Goal: Task Accomplishment & Management: Manage account settings

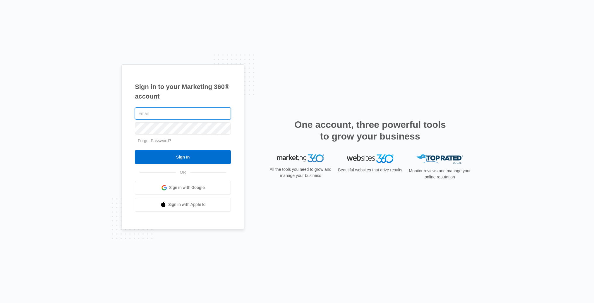
click at [187, 115] on input "text" at bounding box center [183, 113] width 96 height 12
type input "[PERSON_NAME][EMAIL_ADDRESS][PERSON_NAME][DOMAIN_NAME]"
click at [178, 160] on input "Sign In" at bounding box center [183, 157] width 96 height 14
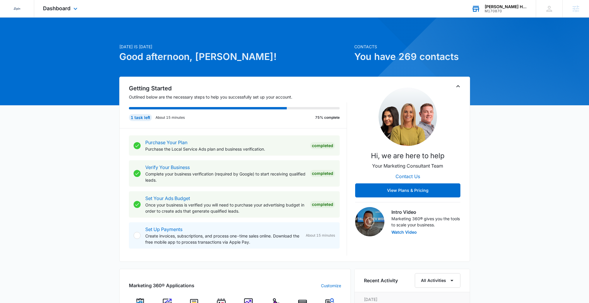
click at [497, 9] on div "M170870" at bounding box center [506, 11] width 43 height 4
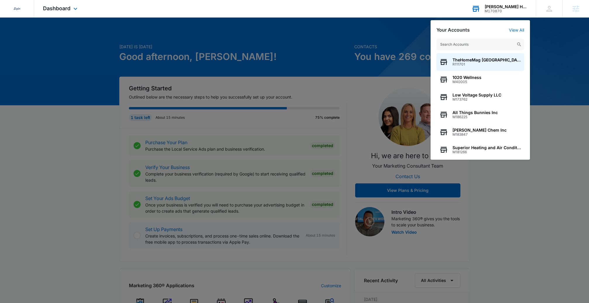
click at [458, 44] on input "text" at bounding box center [481, 45] width 88 height 12
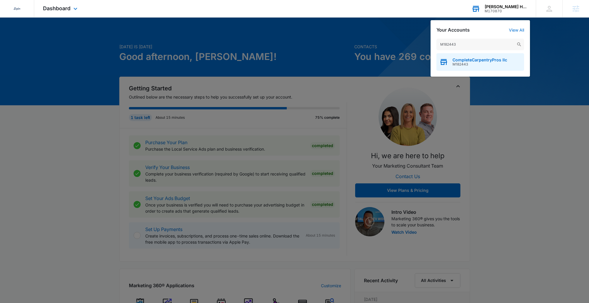
type input "M182443"
click at [459, 62] on span "M182443" at bounding box center [480, 64] width 55 height 4
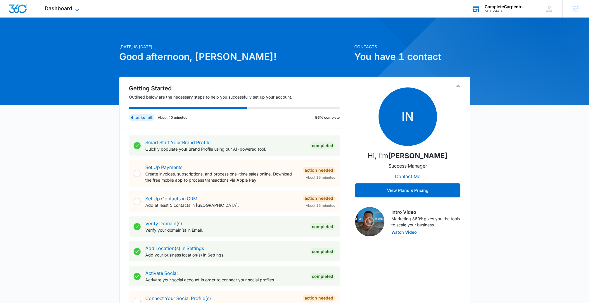
click at [75, 11] on icon at bounding box center [77, 10] width 7 height 7
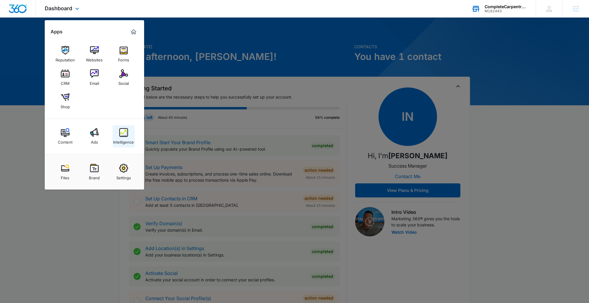
click at [123, 136] on img at bounding box center [123, 132] width 9 height 9
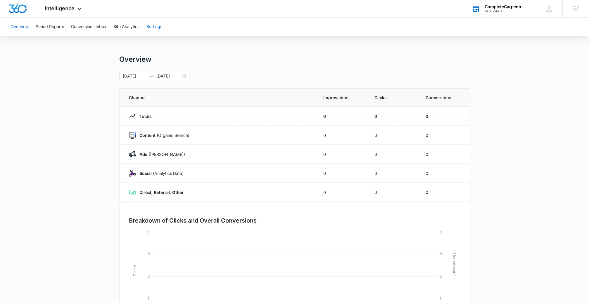
click at [153, 24] on button "Settings" at bounding box center [155, 27] width 16 height 19
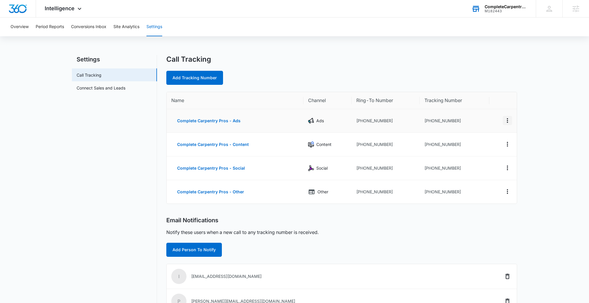
click at [508, 118] on icon "Actions" at bounding box center [507, 120] width 1 height 5
click at [479, 116] on div "Edit" at bounding box center [480, 116] width 12 height 4
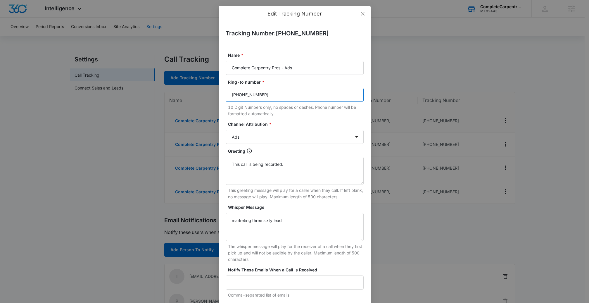
drag, startPoint x: 282, startPoint y: 92, endPoint x: 188, endPoint y: 89, distance: 93.3
click at [189, 89] on div "Edit Tracking Number Tracking Number : +16172037738 Name * Complete Carpentry P…" at bounding box center [294, 151] width 589 height 303
paste input "M182443"
type input "M182443"
drag, startPoint x: 258, startPoint y: 95, endPoint x: 227, endPoint y: 86, distance: 31.8
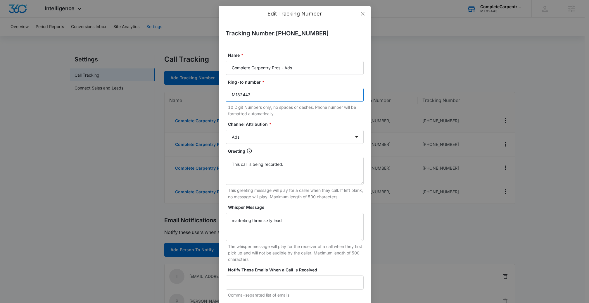
click at [212, 89] on div "Edit Tracking Number Tracking Number : +16172037738 Name * Complete Carpentry P…" at bounding box center [294, 151] width 589 height 303
click at [253, 94] on input "Ring-to number *" at bounding box center [295, 95] width 138 height 14
paste input "tel:8434715814"
type input "tel:8434715814"
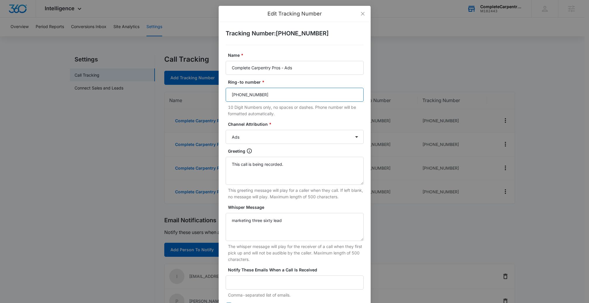
type input "843 4715814"
click at [299, 118] on form "Name * Complete Carpentry Pros - Ads Ring-to number * 843 4715814 10 Digit Numb…" at bounding box center [295, 195] width 138 height 287
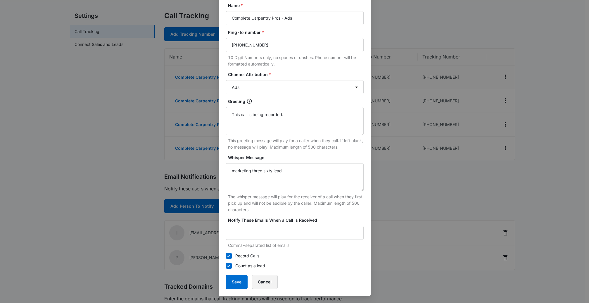
drag, startPoint x: 266, startPoint y: 281, endPoint x: 413, endPoint y: 165, distance: 187.5
click at [273, 277] on button "Cancel" at bounding box center [265, 282] width 26 height 14
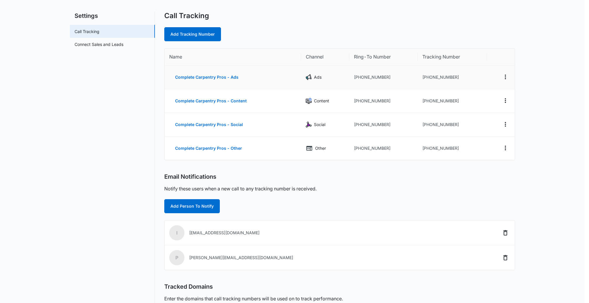
scroll to position [44, 0]
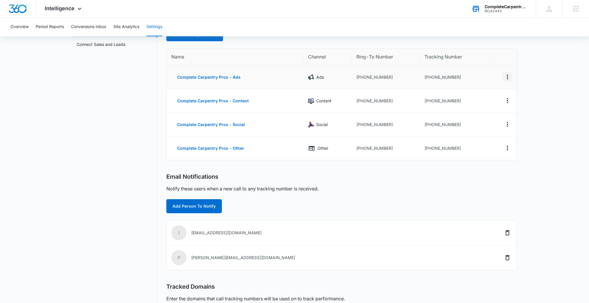
click at [507, 78] on icon "Actions" at bounding box center [507, 77] width 1 height 5
click at [476, 82] on div "Delete" at bounding box center [480, 81] width 12 height 4
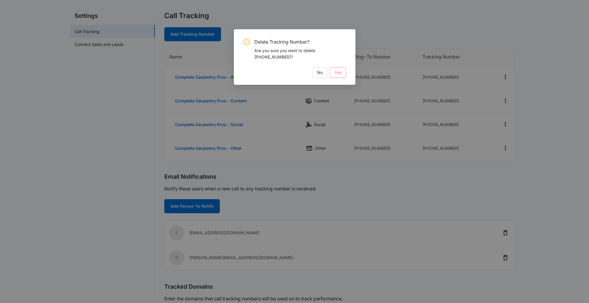
click at [333, 72] on button "Yes" at bounding box center [338, 72] width 16 height 11
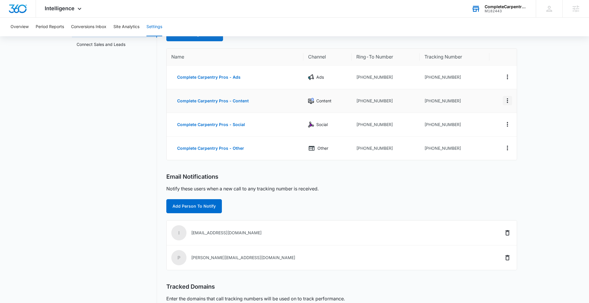
click at [509, 100] on icon "Actions" at bounding box center [507, 100] width 7 height 7
click at [483, 106] on tbody "Complete Carpentry Pros - Ads Ads +16173691799 +16172037738 Complete Carpentry …" at bounding box center [342, 113] width 350 height 94
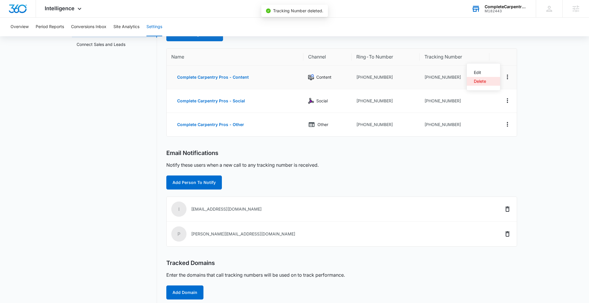
click at [484, 82] on div "Delete" at bounding box center [480, 81] width 12 height 4
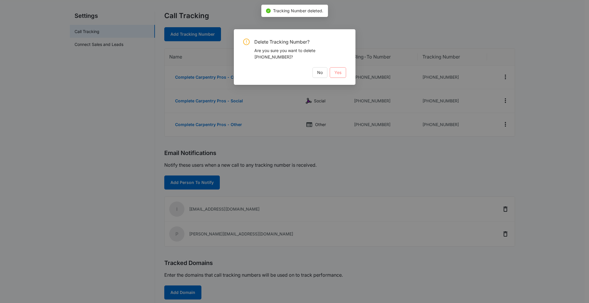
drag, startPoint x: 342, startPoint y: 72, endPoint x: 352, endPoint y: 71, distance: 10.5
click at [342, 72] on button "Yes" at bounding box center [338, 72] width 16 height 11
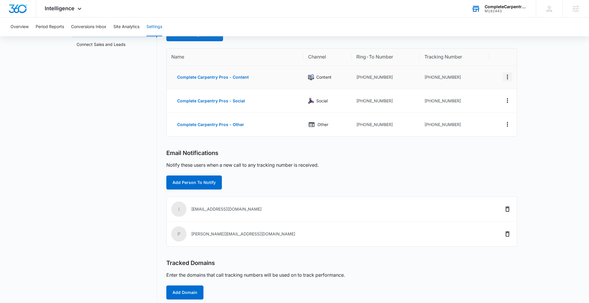
click at [507, 77] on icon "Actions" at bounding box center [507, 76] width 7 height 7
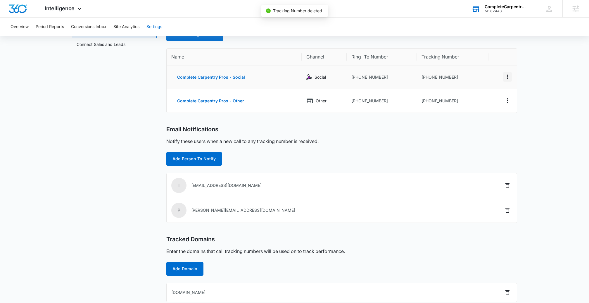
click at [509, 77] on icon "Actions" at bounding box center [507, 76] width 7 height 7
click at [483, 84] on button "Delete" at bounding box center [483, 81] width 33 height 9
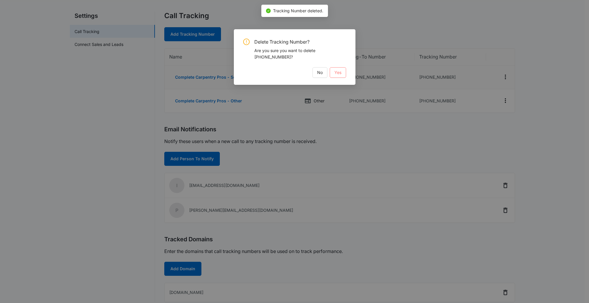
click at [339, 70] on span "Yes" at bounding box center [338, 72] width 7 height 6
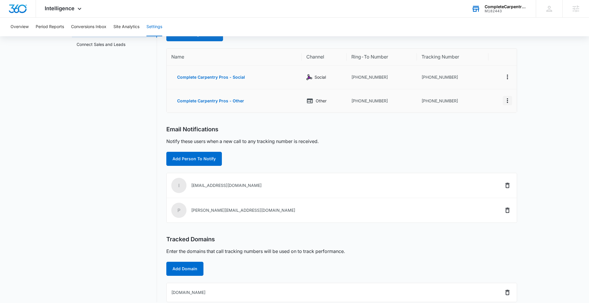
click at [509, 99] on icon "Actions" at bounding box center [507, 100] width 7 height 7
click at [479, 105] on div "Delete" at bounding box center [480, 103] width 12 height 4
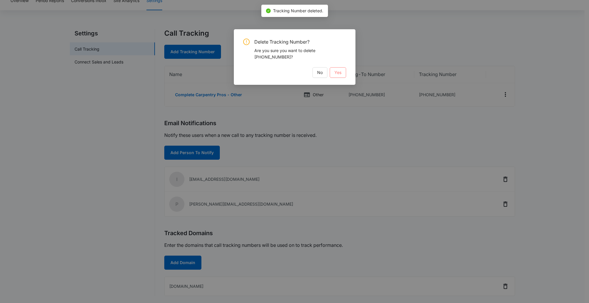
click at [336, 71] on span "Yes" at bounding box center [338, 72] width 7 height 6
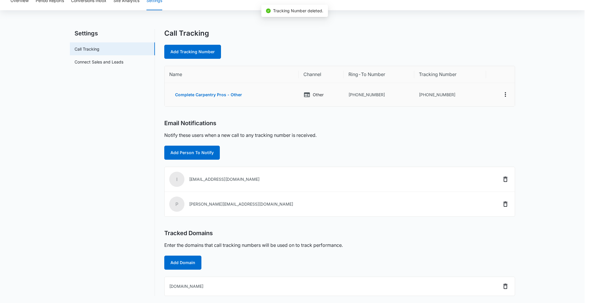
scroll to position [26, 0]
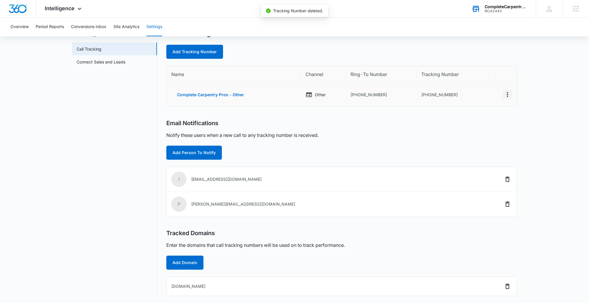
click at [507, 92] on icon "Actions" at bounding box center [507, 94] width 7 height 7
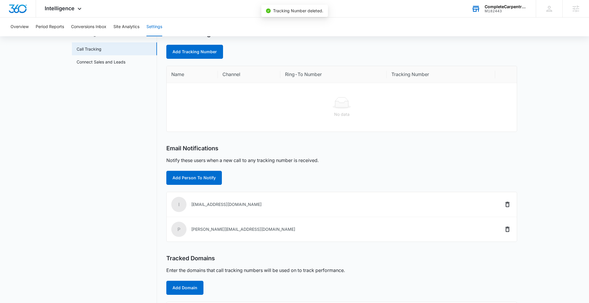
click at [100, 114] on nav "Settings Call Tracking Connect Sales and Leads" at bounding box center [114, 175] width 85 height 292
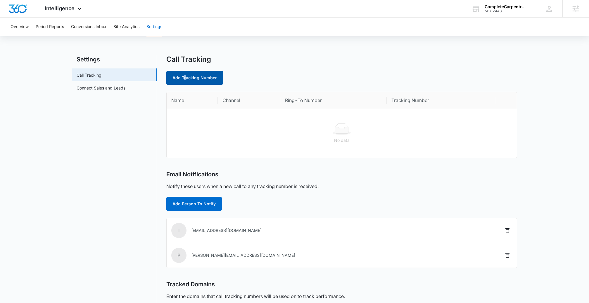
click at [185, 78] on link "Add Tracking Number" at bounding box center [194, 78] width 57 height 14
select select "by_area_code"
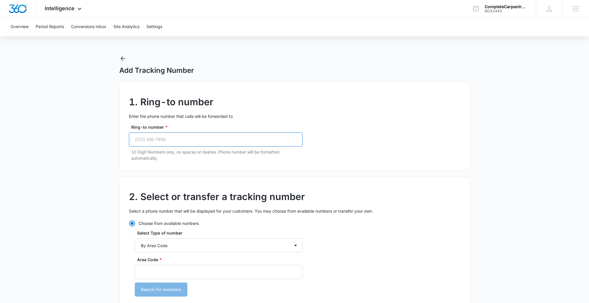
click at [153, 142] on input "Ring-to number *" at bounding box center [216, 139] width 174 height 14
paste input "[PHONE_NUMBER]"
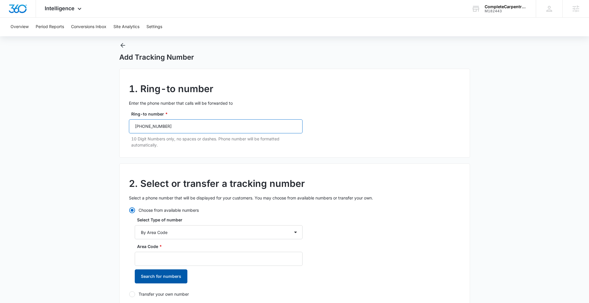
scroll to position [47, 0]
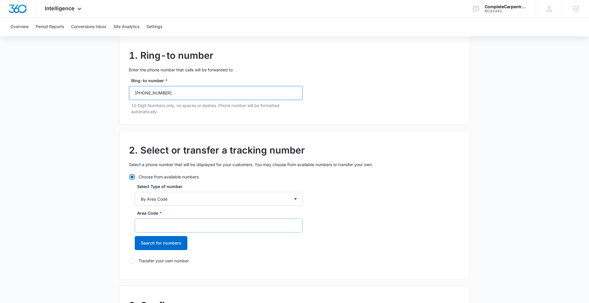
type input "[PHONE_NUMBER]"
click at [163, 225] on input "Area Code *" at bounding box center [219, 225] width 168 height 14
type input "843"
click at [153, 242] on button "Search for numbers" at bounding box center [161, 243] width 53 height 14
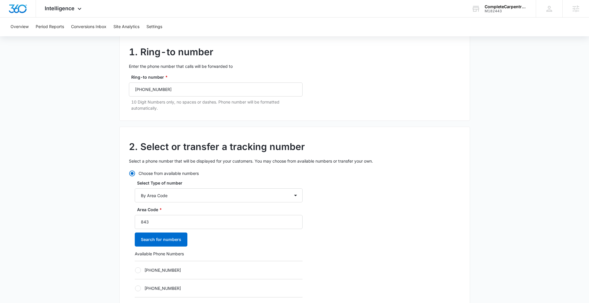
scroll to position [185, 0]
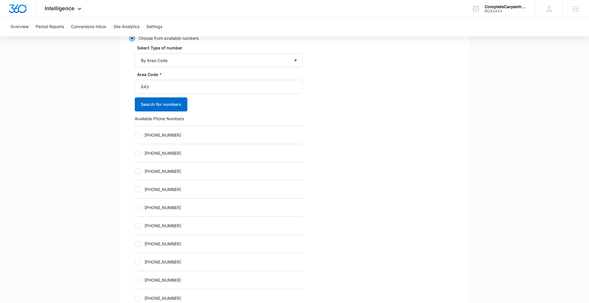
drag, startPoint x: 137, startPoint y: 208, endPoint x: 151, endPoint y: 200, distance: 15.6
click at [137, 208] on div at bounding box center [138, 208] width 6 height 6
click at [135, 208] on input "[PHONE_NUMBER]" at bounding box center [135, 207] width 0 height 0
radio input "true"
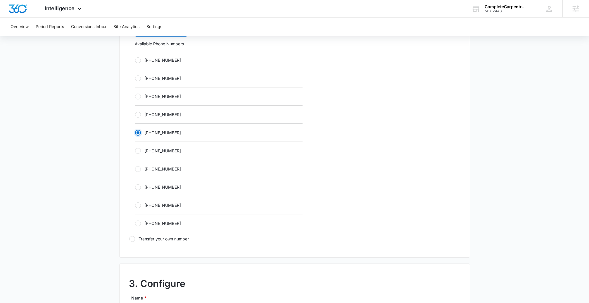
scroll to position [31, 0]
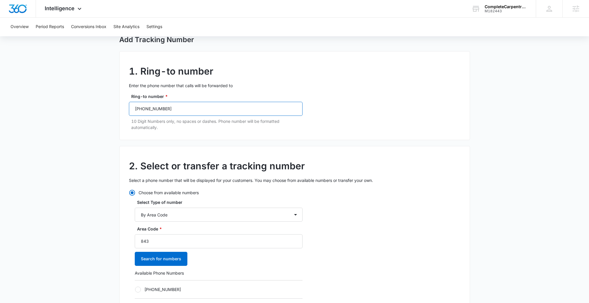
click at [150, 105] on input "(843) 471-5814" at bounding box center [216, 109] width 174 height 14
drag, startPoint x: 552, startPoint y: 209, endPoint x: 416, endPoint y: 173, distance: 140.6
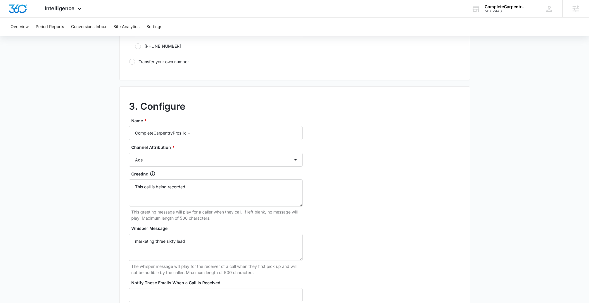
scroll to position [440, 0]
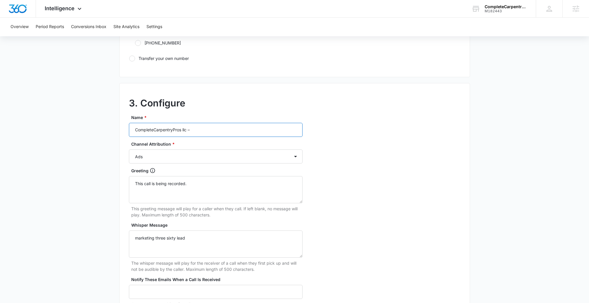
click at [215, 131] on input "CompleteCarpentryPros llc –" at bounding box center [216, 130] width 174 height 14
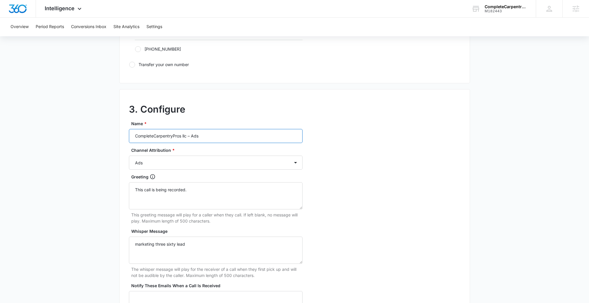
scroll to position [511, 0]
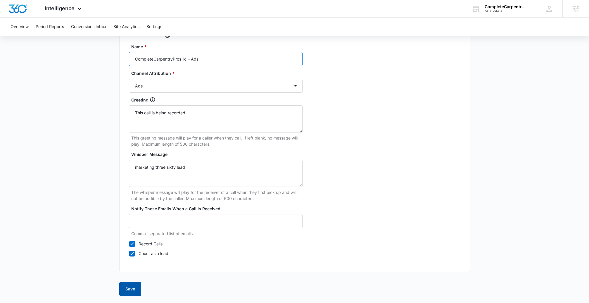
type input "CompleteCarpentryPros llc – Ads"
click at [131, 291] on button "Save" at bounding box center [130, 289] width 22 height 14
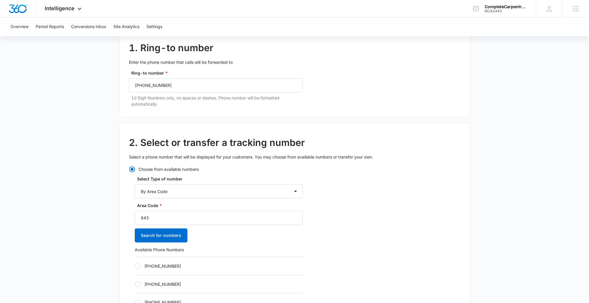
scroll to position [0, 0]
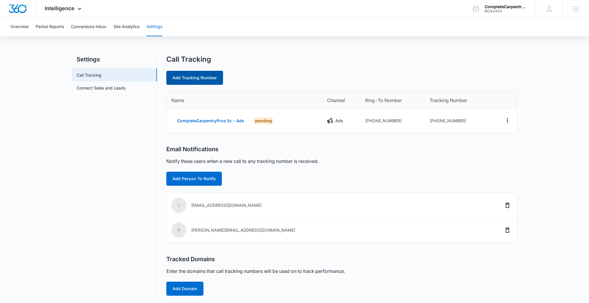
click at [212, 81] on link "Add Tracking Number" at bounding box center [194, 78] width 57 height 14
select select "by_area_code"
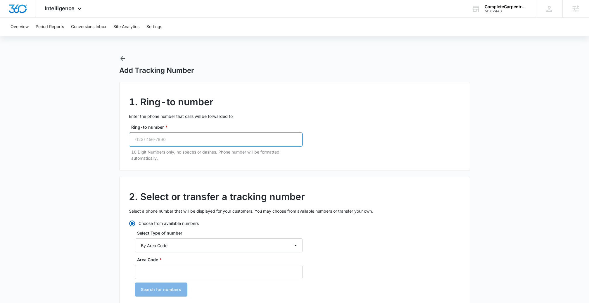
click at [182, 138] on input "Ring-to number *" at bounding box center [216, 139] width 174 height 14
paste input "(843) 471-5814"
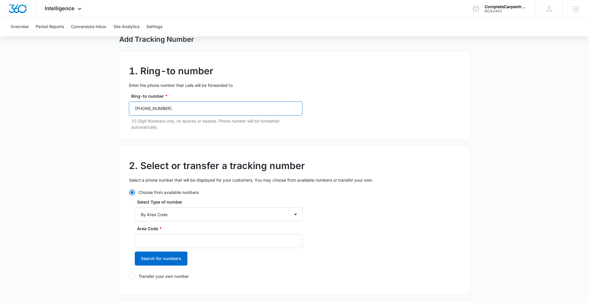
scroll to position [32, 0]
type input "(843) 471-5814"
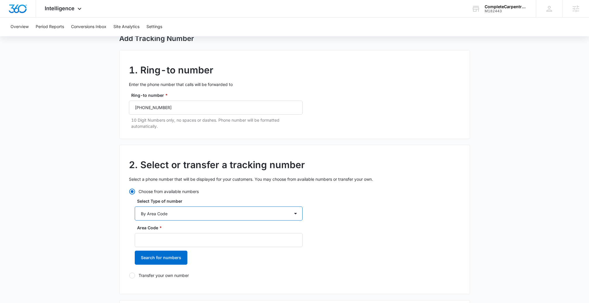
click at [187, 210] on select "By City & State By State Only By Zip Code By Area Code Toll Free Numbers" at bounding box center [219, 213] width 168 height 14
click at [135, 206] on select "By City & State By State Only By Zip Code By Area Code Toll Free Numbers" at bounding box center [219, 213] width 168 height 14
click at [154, 238] on input "Area Code *" at bounding box center [219, 240] width 168 height 14
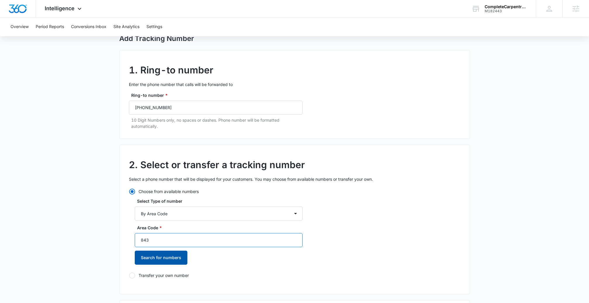
type input "843"
click at [161, 256] on button "Search for numbers" at bounding box center [161, 258] width 53 height 14
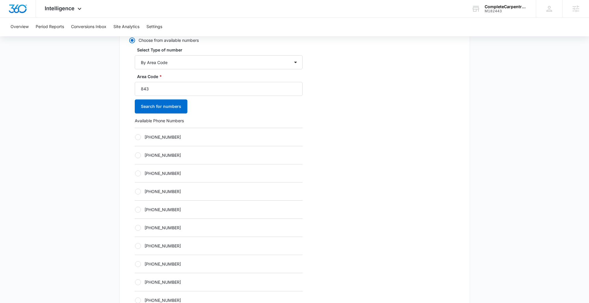
scroll to position [204, 0]
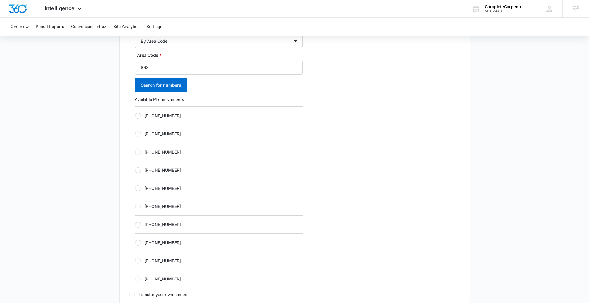
drag, startPoint x: 139, startPoint y: 225, endPoint x: 190, endPoint y: 226, distance: 50.6
click at [139, 225] on div at bounding box center [138, 225] width 6 height 6
click at [135, 225] on input "[PHONE_NUMBER]" at bounding box center [135, 224] width 0 height 0
radio input "true"
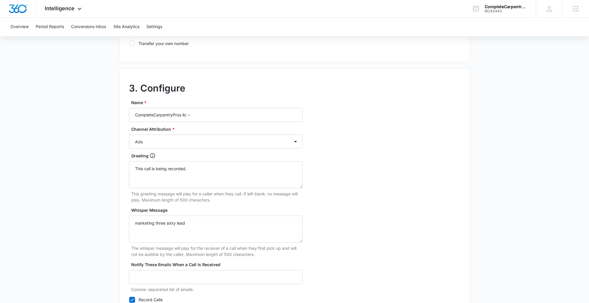
scroll to position [458, 0]
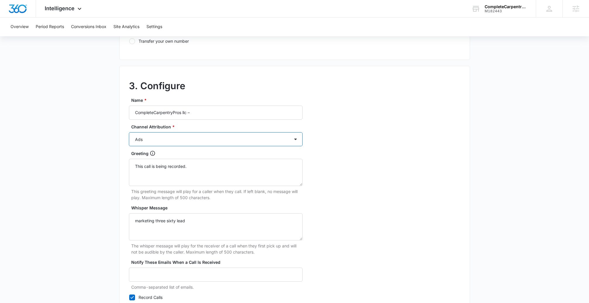
click at [258, 141] on select "Ads Local Service Ads Content Social Other" at bounding box center [216, 139] width 174 height 14
select select "CONTENT"
click at [129, 132] on select "Ads Local Service Ads Content Social Other" at bounding box center [216, 139] width 174 height 14
click at [204, 111] on input "CompleteCarpentryPros llc –" at bounding box center [216, 113] width 174 height 14
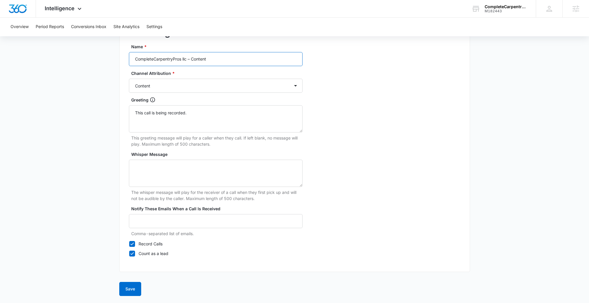
type input "CompleteCarpentryPros llc – Content"
click at [135, 285] on button "Save" at bounding box center [130, 289] width 22 height 14
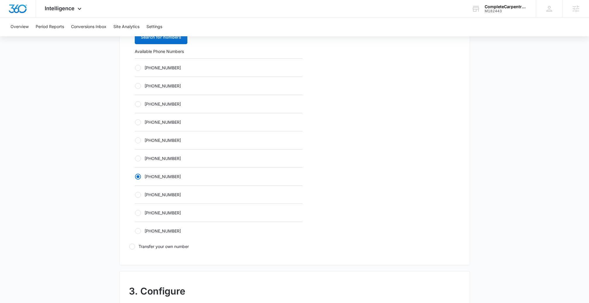
scroll to position [249, 0]
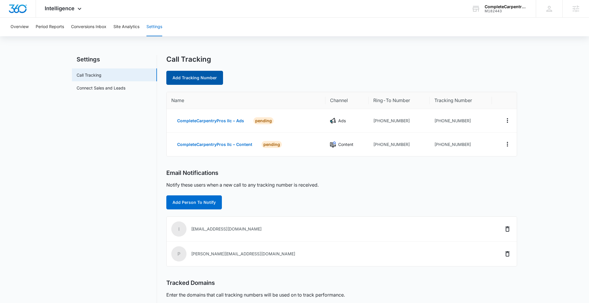
click at [201, 76] on link "Add Tracking Number" at bounding box center [194, 78] width 57 height 14
select select "by_area_code"
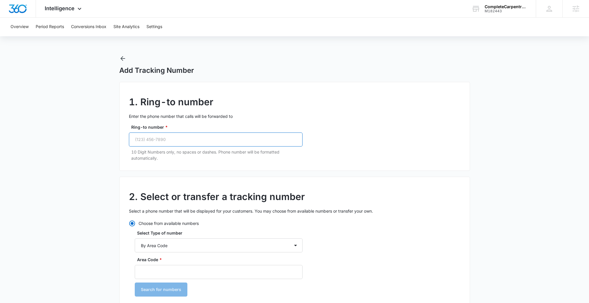
click at [170, 141] on input "Ring-to number *" at bounding box center [216, 139] width 174 height 14
paste input "(843) 471-5814"
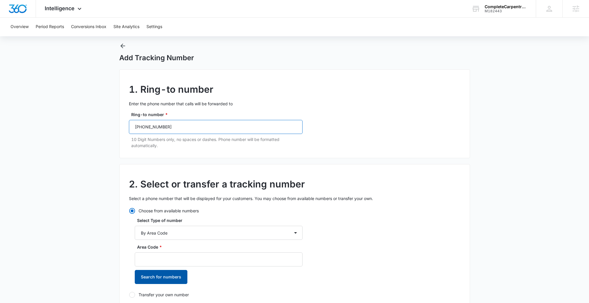
scroll to position [90, 0]
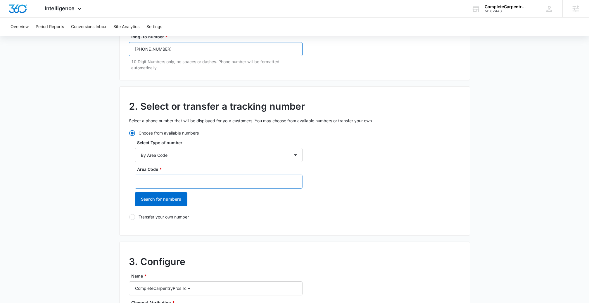
type input "(843) 471-5814"
click at [165, 183] on input "Area Code *" at bounding box center [219, 182] width 168 height 14
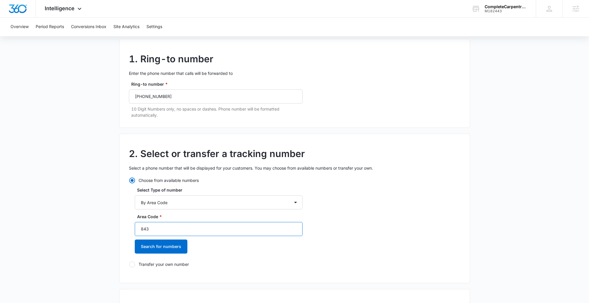
scroll to position [42, 0]
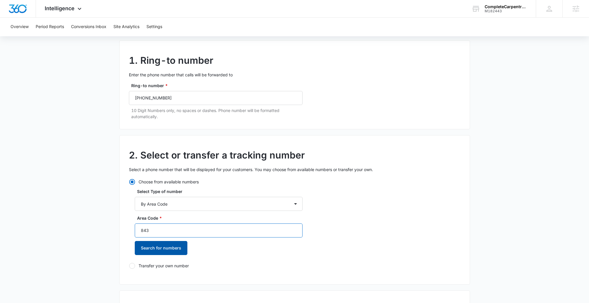
type input "843"
click at [167, 246] on button "Search for numbers" at bounding box center [161, 248] width 53 height 14
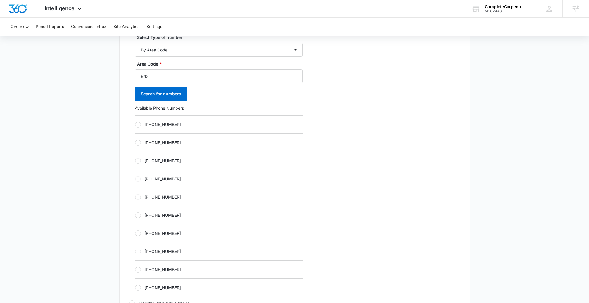
scroll to position [239, 0]
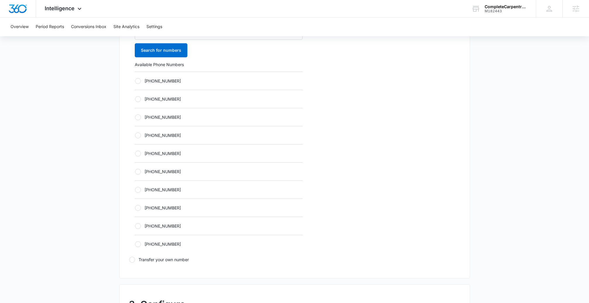
drag, startPoint x: 140, startPoint y: 135, endPoint x: 153, endPoint y: 146, distance: 17.5
click at [140, 135] on div at bounding box center [138, 135] width 6 height 6
click at [135, 135] on input "[PHONE_NUMBER]" at bounding box center [135, 135] width 0 height 0
radio input "true"
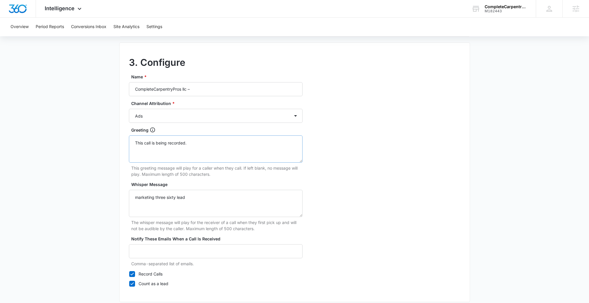
scroll to position [511, 0]
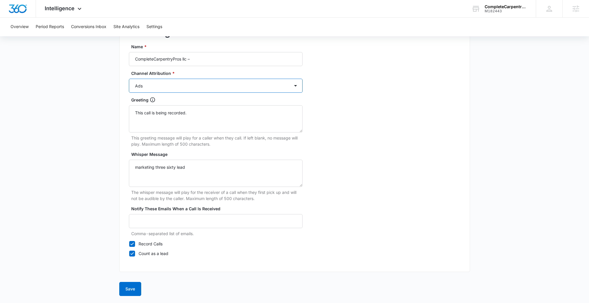
click at [197, 81] on select "Ads Local Service Ads Content Social Other" at bounding box center [216, 86] width 174 height 14
select select "SOCIAL"
click at [129, 79] on select "Ads Local Service Ads Content Social Other" at bounding box center [216, 86] width 174 height 14
click at [128, 294] on button "Save" at bounding box center [130, 289] width 22 height 14
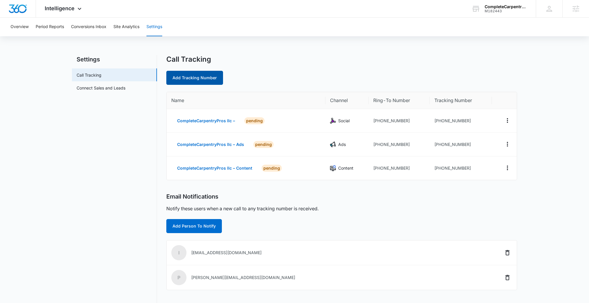
click at [192, 75] on link "Add Tracking Number" at bounding box center [194, 78] width 57 height 14
select select "by_area_code"
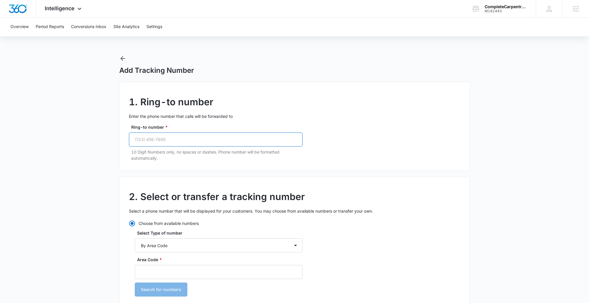
click at [176, 138] on input "Ring-to number *" at bounding box center [216, 139] width 174 height 14
paste input "(843) 471-5814"
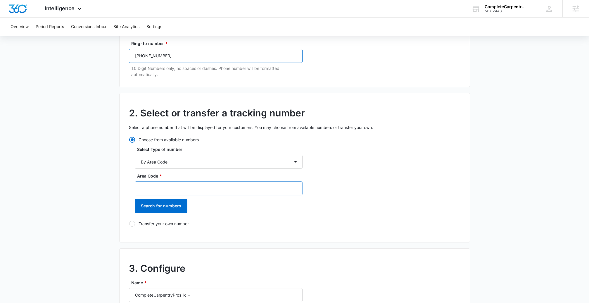
scroll to position [86, 0]
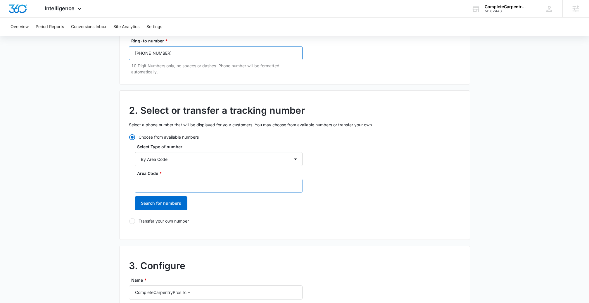
type input "(843) 471-5814"
click at [173, 187] on input "Area Code *" at bounding box center [219, 186] width 168 height 14
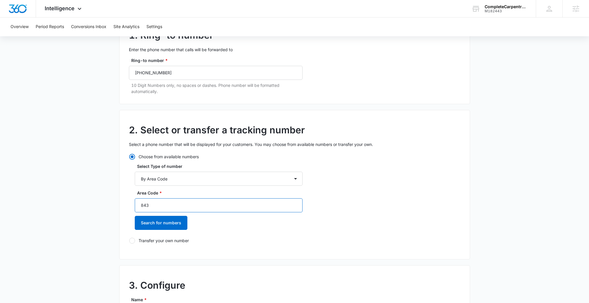
scroll to position [179, 0]
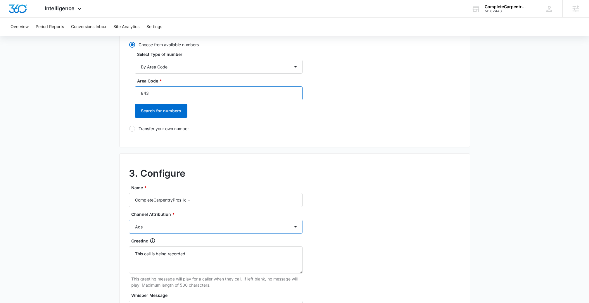
type input "843"
click at [202, 223] on select "Ads Local Service Ads Content Social Other" at bounding box center [216, 227] width 174 height 14
select select "OTHER"
click at [129, 220] on select "Ads Local Service Ads Content Social Other" at bounding box center [216, 227] width 174 height 14
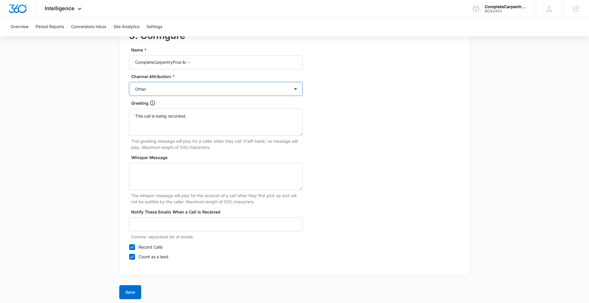
scroll to position [320, 0]
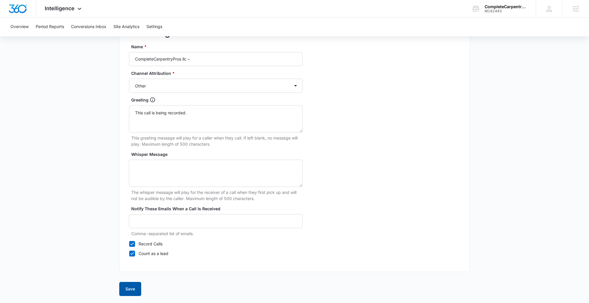
click at [131, 289] on button "Save" at bounding box center [130, 289] width 22 height 14
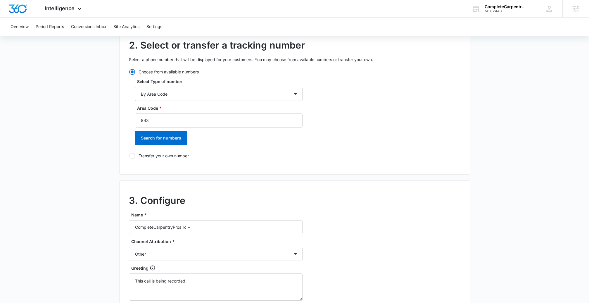
scroll to position [176, 0]
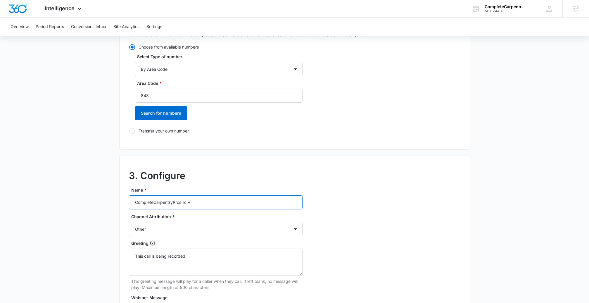
click at [208, 205] on input "CompleteCarpentryPros llc –" at bounding box center [216, 202] width 174 height 14
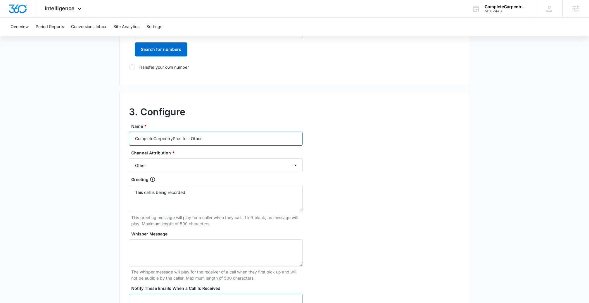
scroll to position [320, 0]
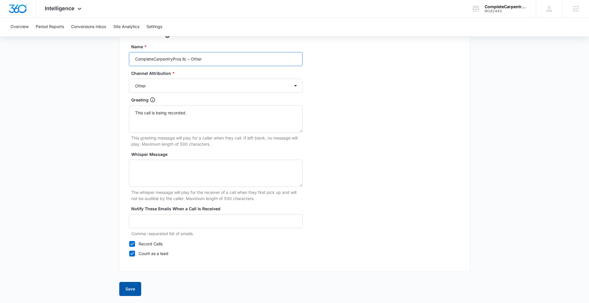
type input "CompleteCarpentryPros llc – Other"
click at [125, 290] on button "Save" at bounding box center [130, 289] width 22 height 14
click at [132, 285] on button "Save" at bounding box center [130, 289] width 22 height 14
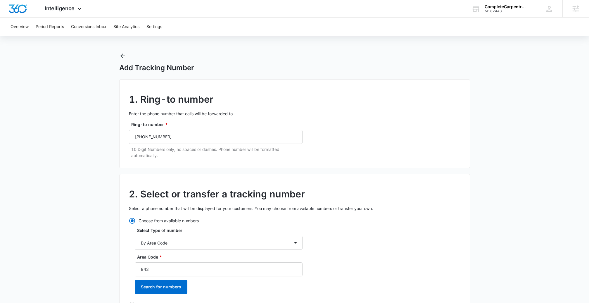
scroll to position [0, 0]
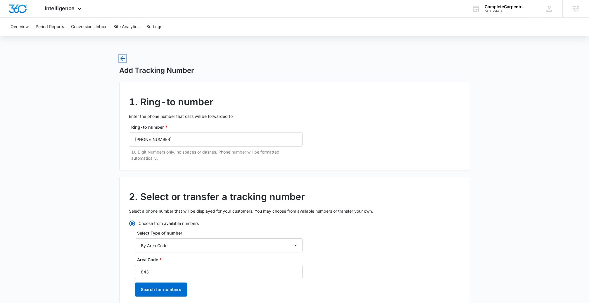
click at [122, 61] on icon "button" at bounding box center [122, 58] width 7 height 7
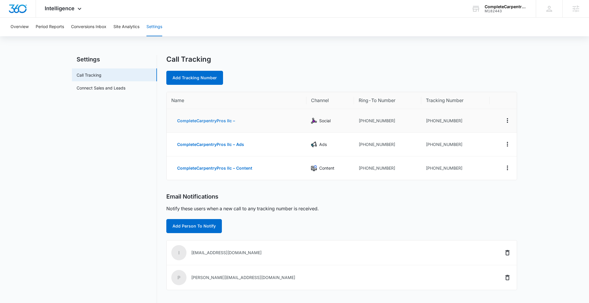
click at [224, 122] on button "CompleteCarpentryPros llc –" at bounding box center [206, 121] width 70 height 14
select select "SOCIAL"
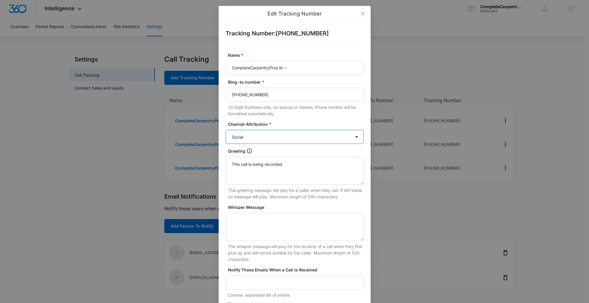
click at [291, 137] on select "Ads Local Service Ads Content Social Other" at bounding box center [295, 137] width 138 height 14
click at [226, 130] on select "Ads Local Service Ads Content Social Other" at bounding box center [295, 137] width 138 height 14
click at [314, 71] on input "CompleteCarpentryPros llc –" at bounding box center [295, 68] width 138 height 14
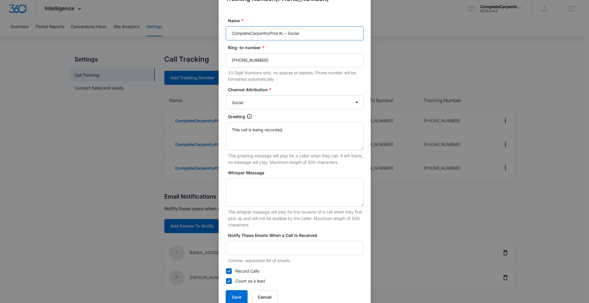
scroll to position [50, 0]
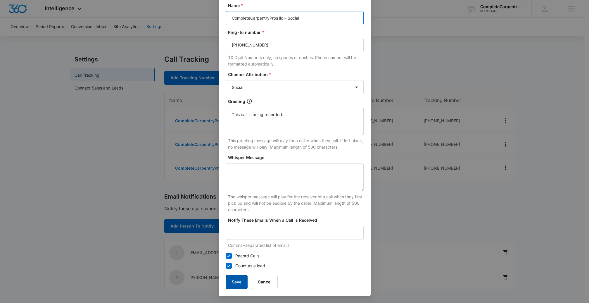
type input "CompleteCarpentryPros llc – Social"
click at [235, 277] on button "Save" at bounding box center [237, 282] width 22 height 14
click at [237, 287] on button "Save" at bounding box center [237, 282] width 22 height 14
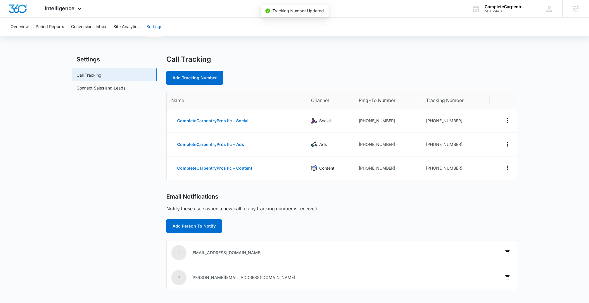
click at [275, 189] on div "Call Tracking Add Tracking Number Name Channel Ring-To Number Tracking Number C…" at bounding box center [341, 212] width 351 height 314
click at [203, 82] on link "Add Tracking Number" at bounding box center [194, 78] width 57 height 14
select select "by_area_code"
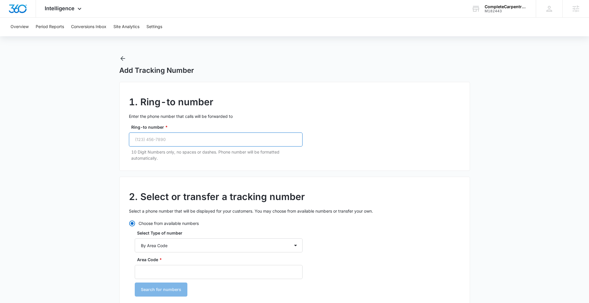
click at [176, 137] on input "Ring-to number *" at bounding box center [216, 139] width 174 height 14
paste input "(843) 471-5814"
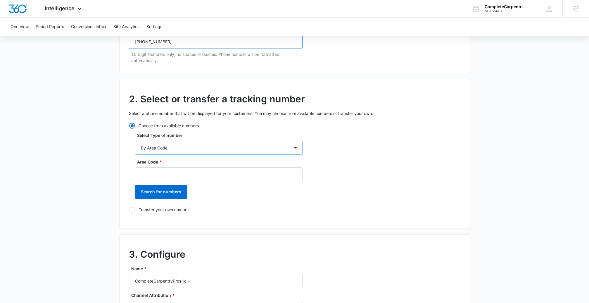
type input "(843) 471-5814"
click at [181, 149] on select "By City & State By State Only By Zip Code By Area Code Toll Free Numbers" at bounding box center [219, 148] width 168 height 14
click at [135, 141] on select "By City & State By State Only By Zip Code By Area Code Toll Free Numbers" at bounding box center [219, 148] width 168 height 14
click at [165, 171] on input "Area Code *" at bounding box center [219, 174] width 168 height 14
type input "843"
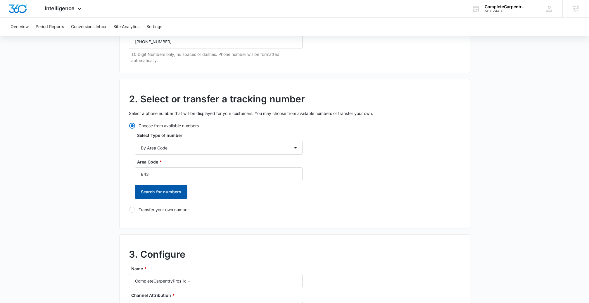
click at [162, 194] on button "Search for numbers" at bounding box center [161, 192] width 53 height 14
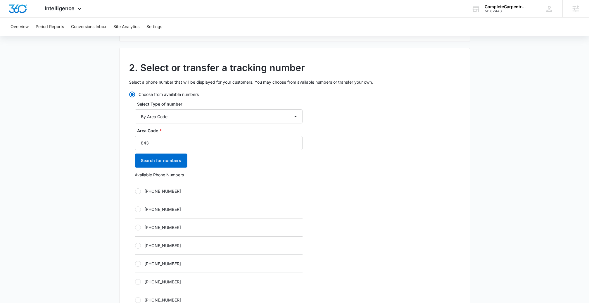
scroll to position [271, 0]
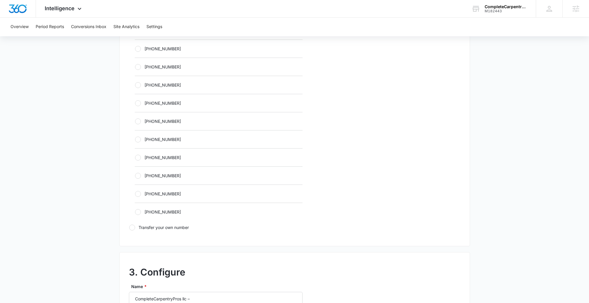
click at [138, 158] on div at bounding box center [138, 158] width 6 height 6
click at [135, 158] on input "[PHONE_NUMBER]" at bounding box center [135, 157] width 0 height 0
radio input "true"
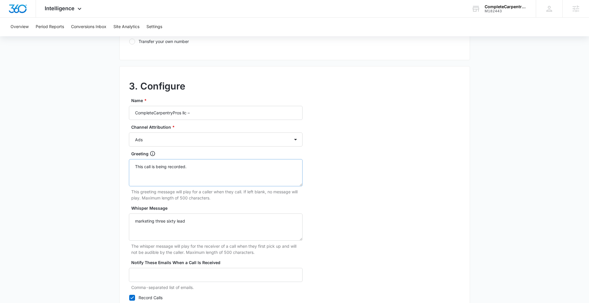
scroll to position [458, 0]
click at [256, 139] on select "Ads Local Service Ads Content Social Other" at bounding box center [216, 139] width 174 height 14
select select "OTHER"
click at [129, 132] on select "Ads Local Service Ads Content Social Other" at bounding box center [216, 139] width 174 height 14
click at [204, 114] on input "CompleteCarpentryPros llc –" at bounding box center [216, 113] width 174 height 14
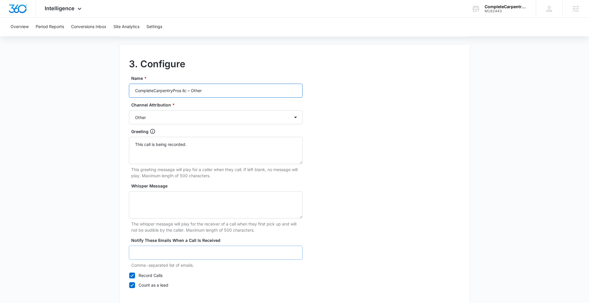
scroll to position [511, 0]
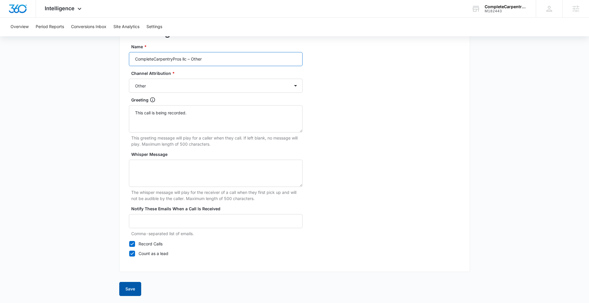
type input "CompleteCarpentryPros llc – Other"
drag, startPoint x: 133, startPoint y: 292, endPoint x: 135, endPoint y: 289, distance: 4.2
click at [133, 292] on button "Save" at bounding box center [130, 289] width 22 height 14
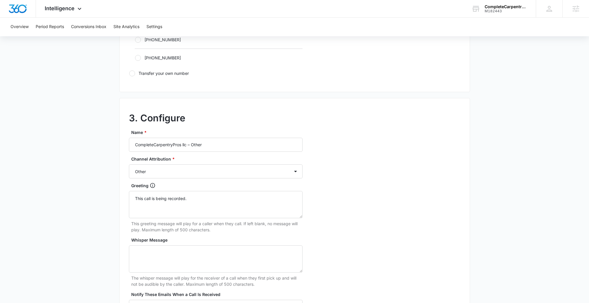
scroll to position [246, 0]
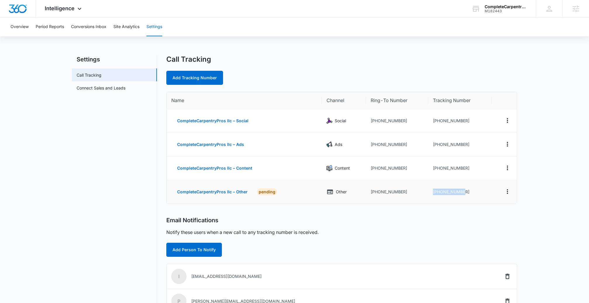
drag, startPoint x: 464, startPoint y: 193, endPoint x: 432, endPoint y: 192, distance: 31.6
click at [432, 192] on td "[PHONE_NUMBER]" at bounding box center [459, 191] width 63 height 23
copy td "[PHONE_NUMBER]"
drag, startPoint x: 469, startPoint y: 122, endPoint x: 431, endPoint y: 120, distance: 37.8
click at [432, 119] on td "[PHONE_NUMBER]" at bounding box center [459, 121] width 63 height 24
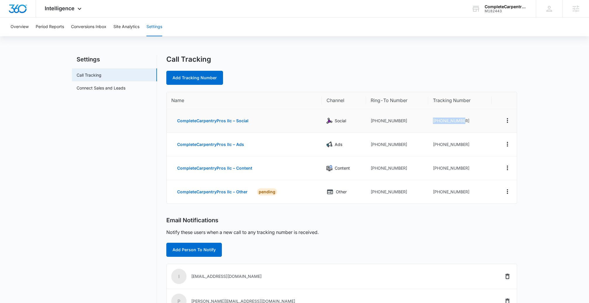
copy td "[PHONE_NUMBER]"
drag, startPoint x: 461, startPoint y: 144, endPoint x: 432, endPoint y: 145, distance: 28.4
click at [433, 145] on td "[PHONE_NUMBER]" at bounding box center [459, 145] width 63 height 24
copy td "[PHONE_NUMBER]"
drag, startPoint x: 467, startPoint y: 171, endPoint x: 432, endPoint y: 168, distance: 35.5
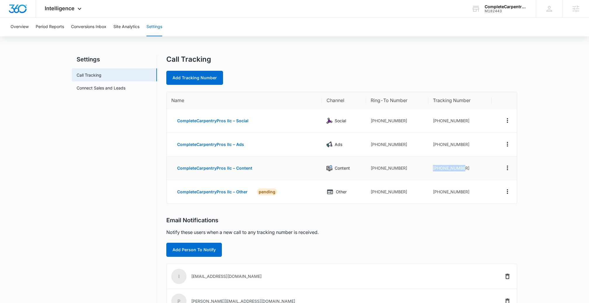
click at [432, 168] on td "[PHONE_NUMBER]" at bounding box center [459, 168] width 63 height 24
copy td "[PHONE_NUMBER]"
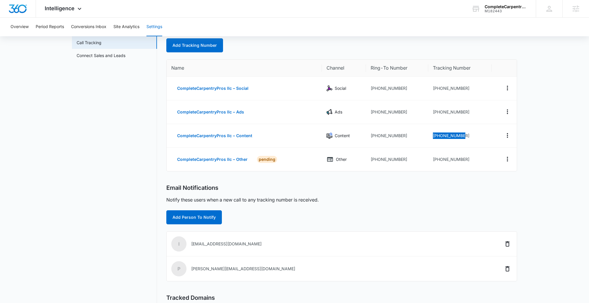
scroll to position [48, 0]
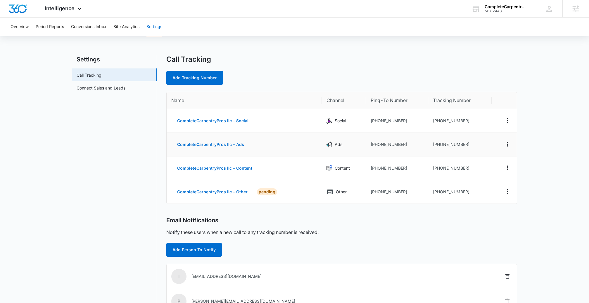
click at [461, 149] on td "[PHONE_NUMBER]" at bounding box center [459, 145] width 63 height 24
drag, startPoint x: 452, startPoint y: 145, endPoint x: 436, endPoint y: 142, distance: 15.7
click at [436, 142] on td "[PHONE_NUMBER]" at bounding box center [459, 145] width 63 height 24
copy td "8433809246"
click at [468, 166] on td "[PHONE_NUMBER]" at bounding box center [459, 168] width 63 height 24
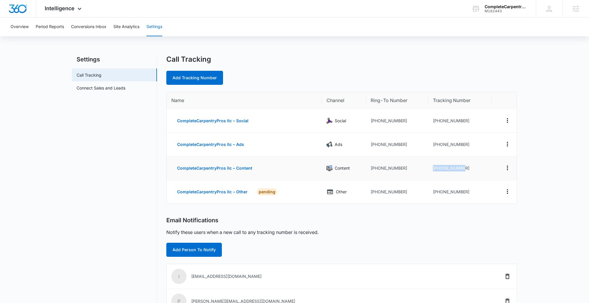
drag, startPoint x: 465, startPoint y: 170, endPoint x: 455, endPoint y: 164, distance: 12.2
click at [432, 167] on td "[PHONE_NUMBER]" at bounding box center [459, 168] width 63 height 24
copy td "[PHONE_NUMBER]"
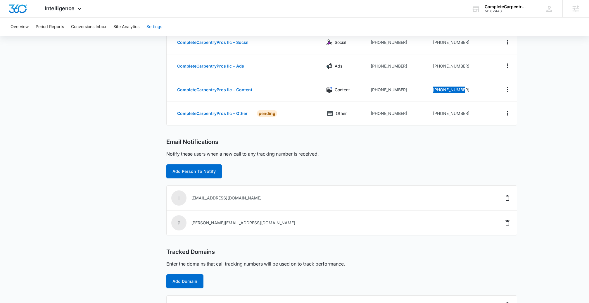
scroll to position [97, 0]
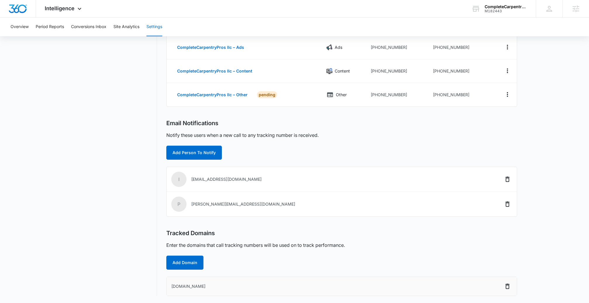
click at [212, 286] on td "[DOMAIN_NAME]" at bounding box center [289, 286] width 245 height 19
click at [213, 286] on td "[DOMAIN_NAME]" at bounding box center [289, 286] width 245 height 19
copy table
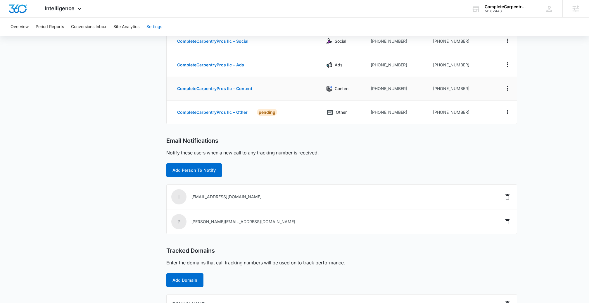
scroll to position [0, 0]
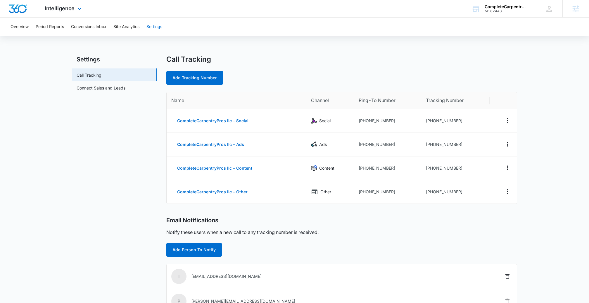
click at [68, 4] on div "Intelligence Apps Reputation Websites Forms CRM Email Social Shop Content Ads I…" at bounding box center [64, 8] width 56 height 17
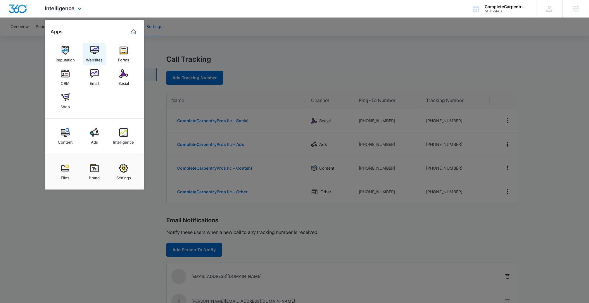
click at [96, 49] on img at bounding box center [94, 50] width 9 height 9
